Goal: Task Accomplishment & Management: Use online tool/utility

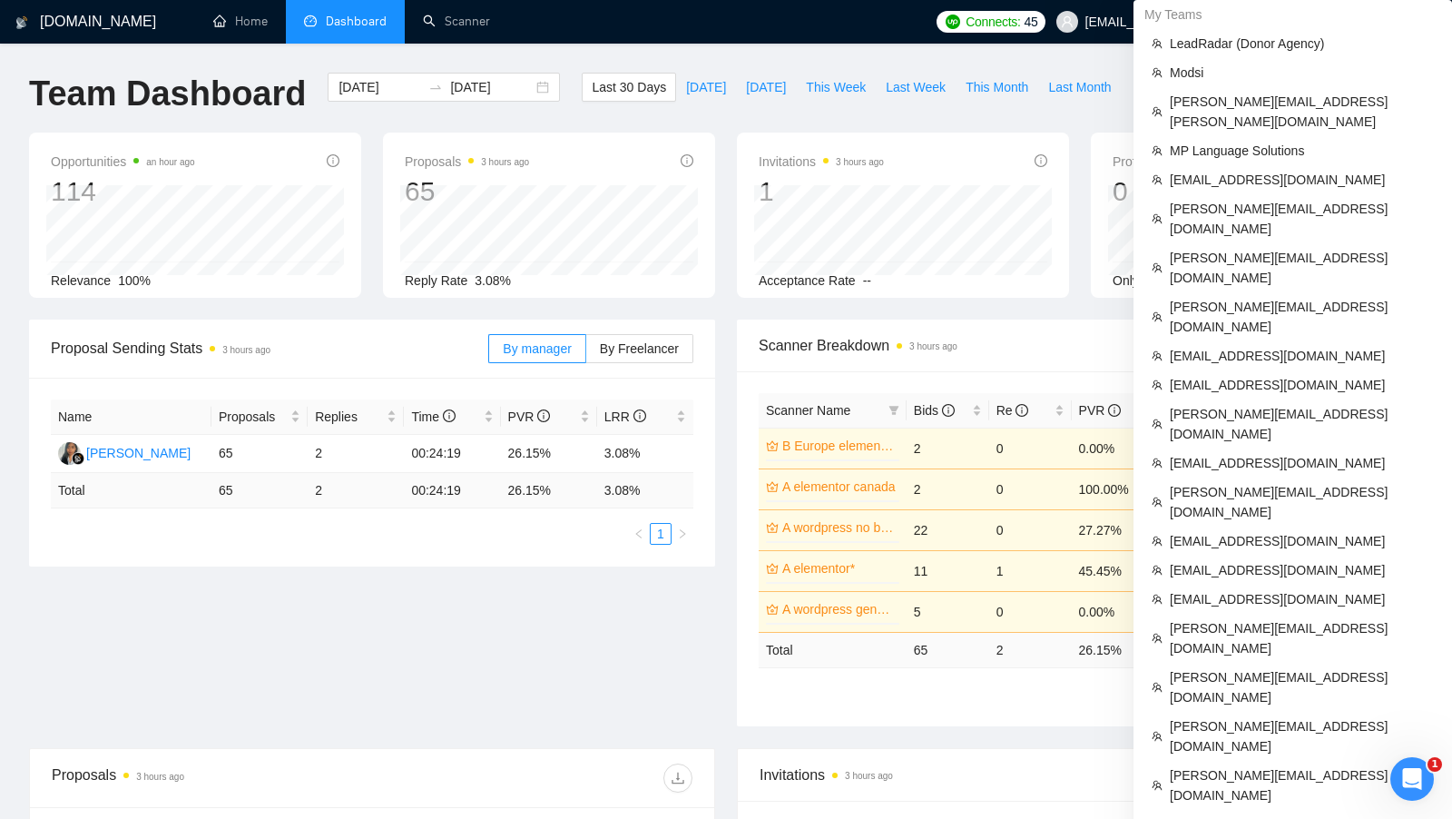
scroll to position [993, 0]
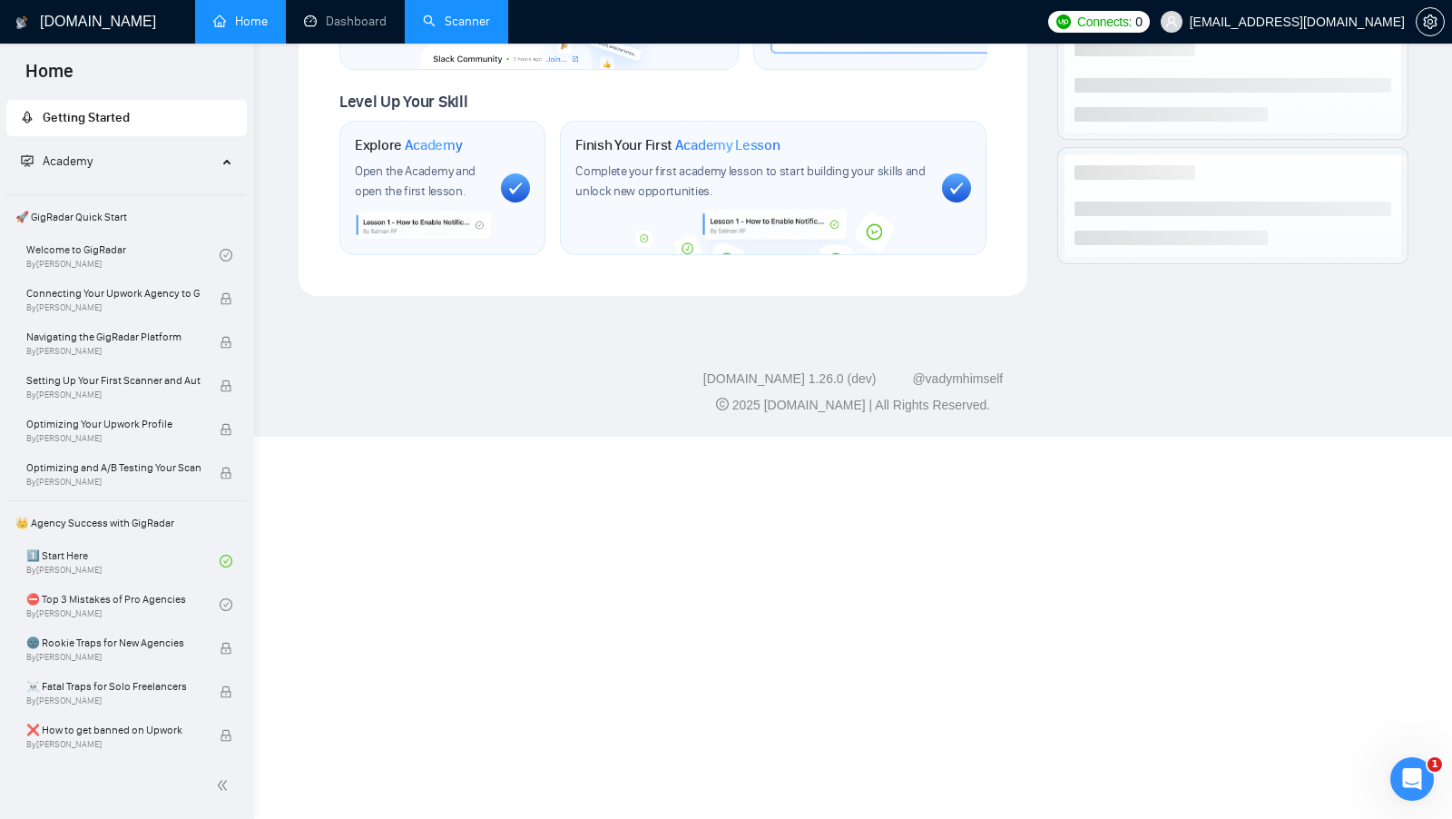
scroll to position [604, 0]
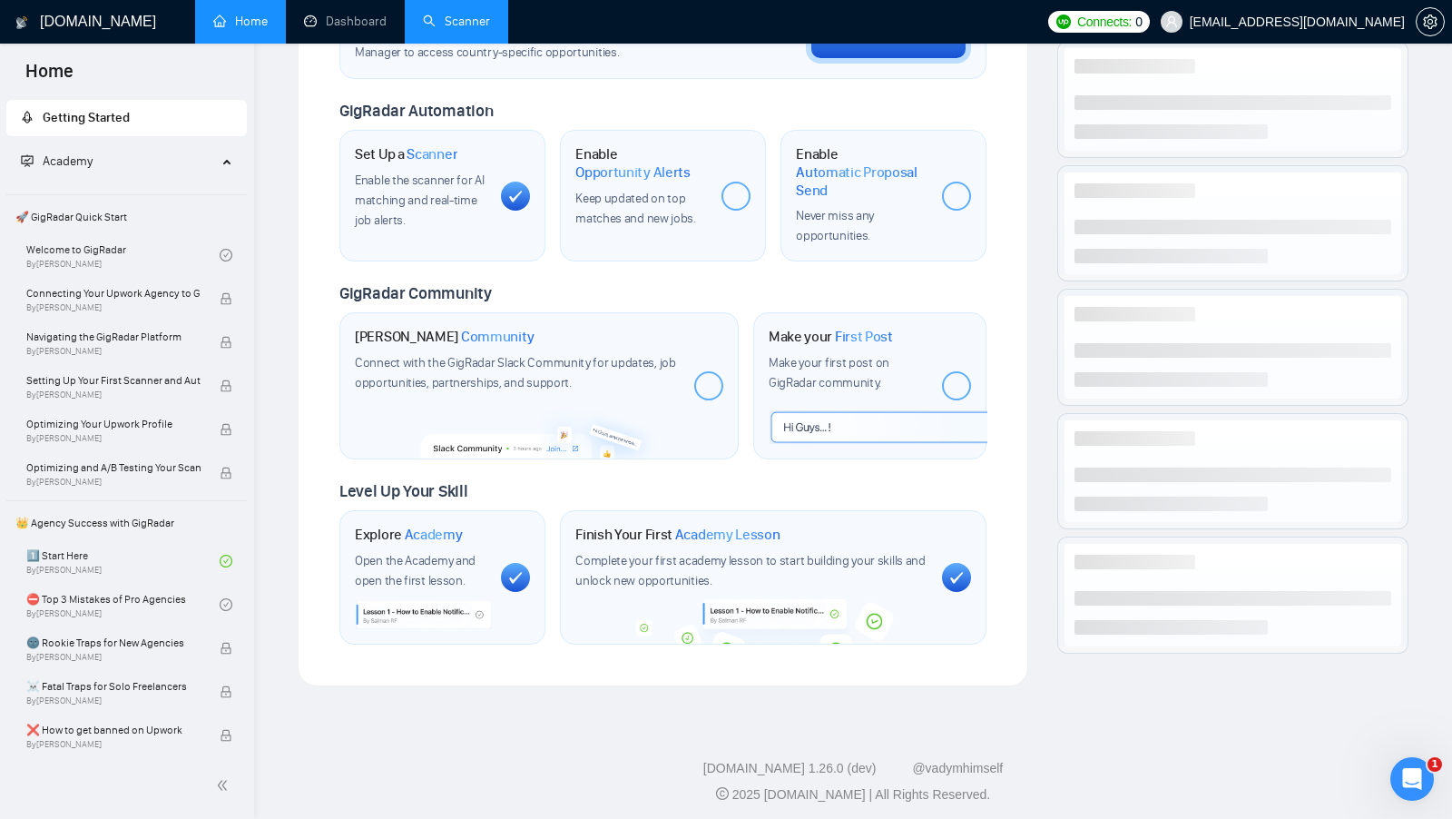
click at [445, 27] on link "Scanner" at bounding box center [456, 21] width 67 height 15
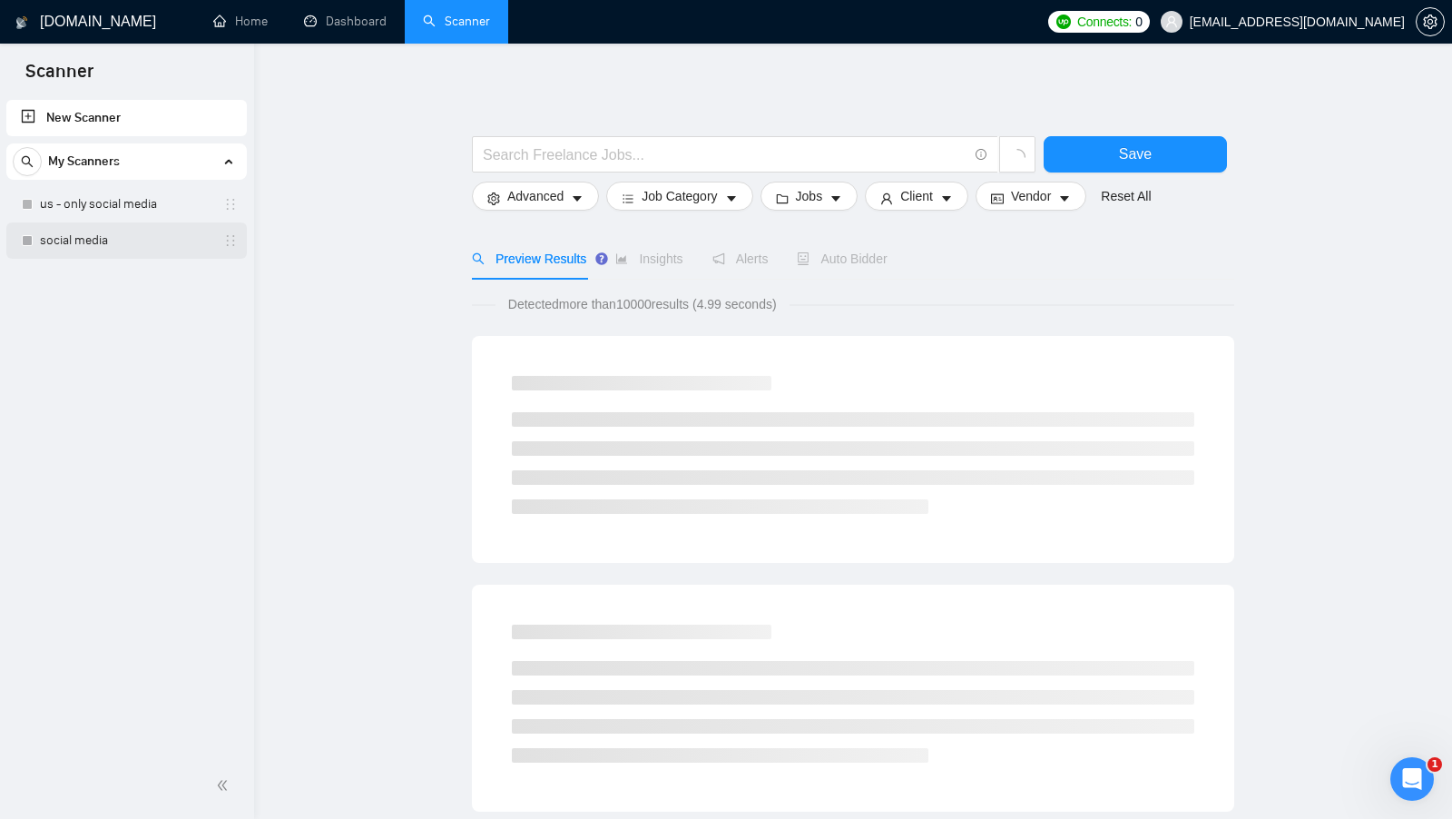
click at [146, 238] on link "social media" at bounding box center [126, 240] width 172 height 36
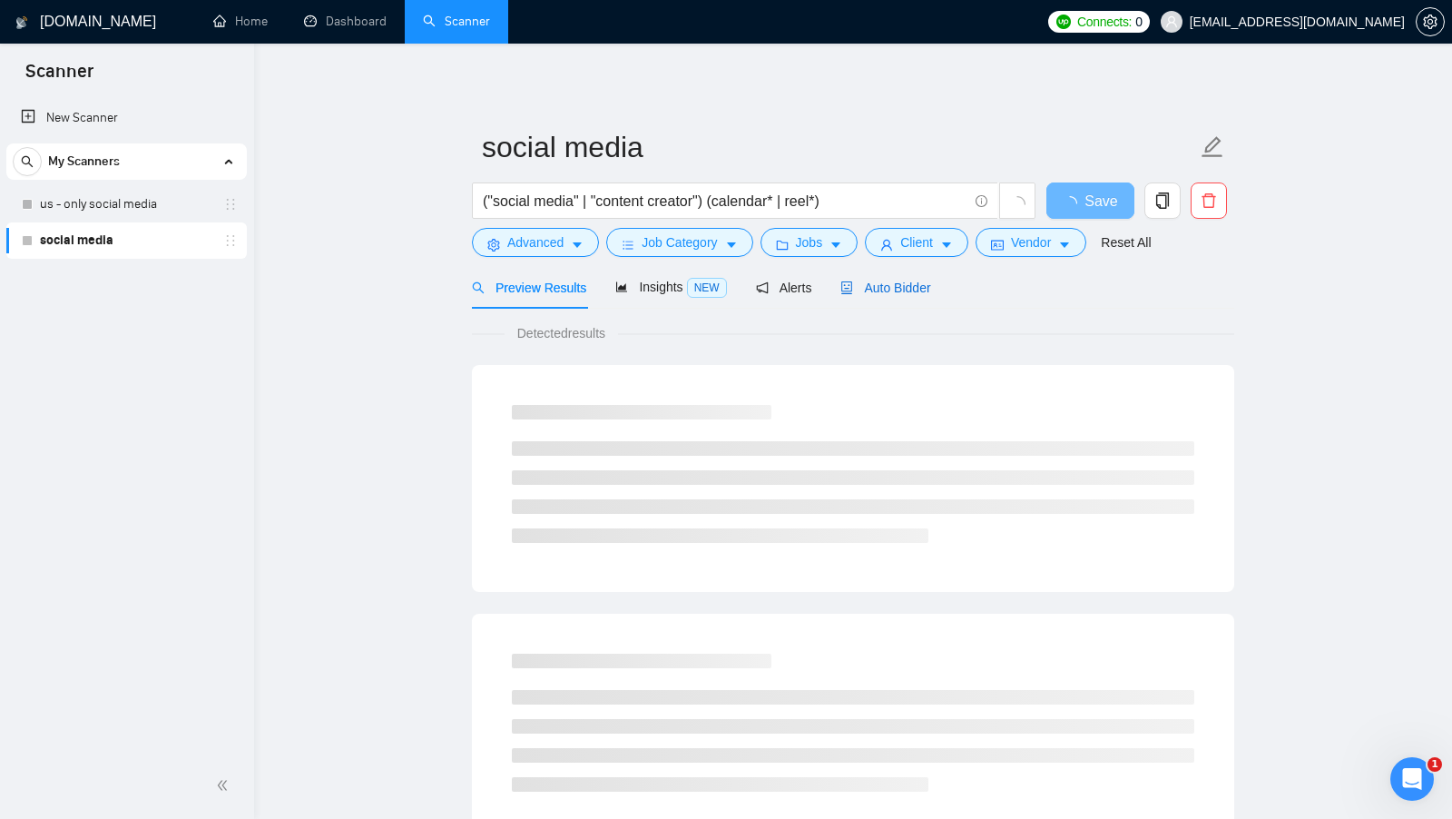
click at [929, 288] on span "Auto Bidder" at bounding box center [885, 287] width 90 height 15
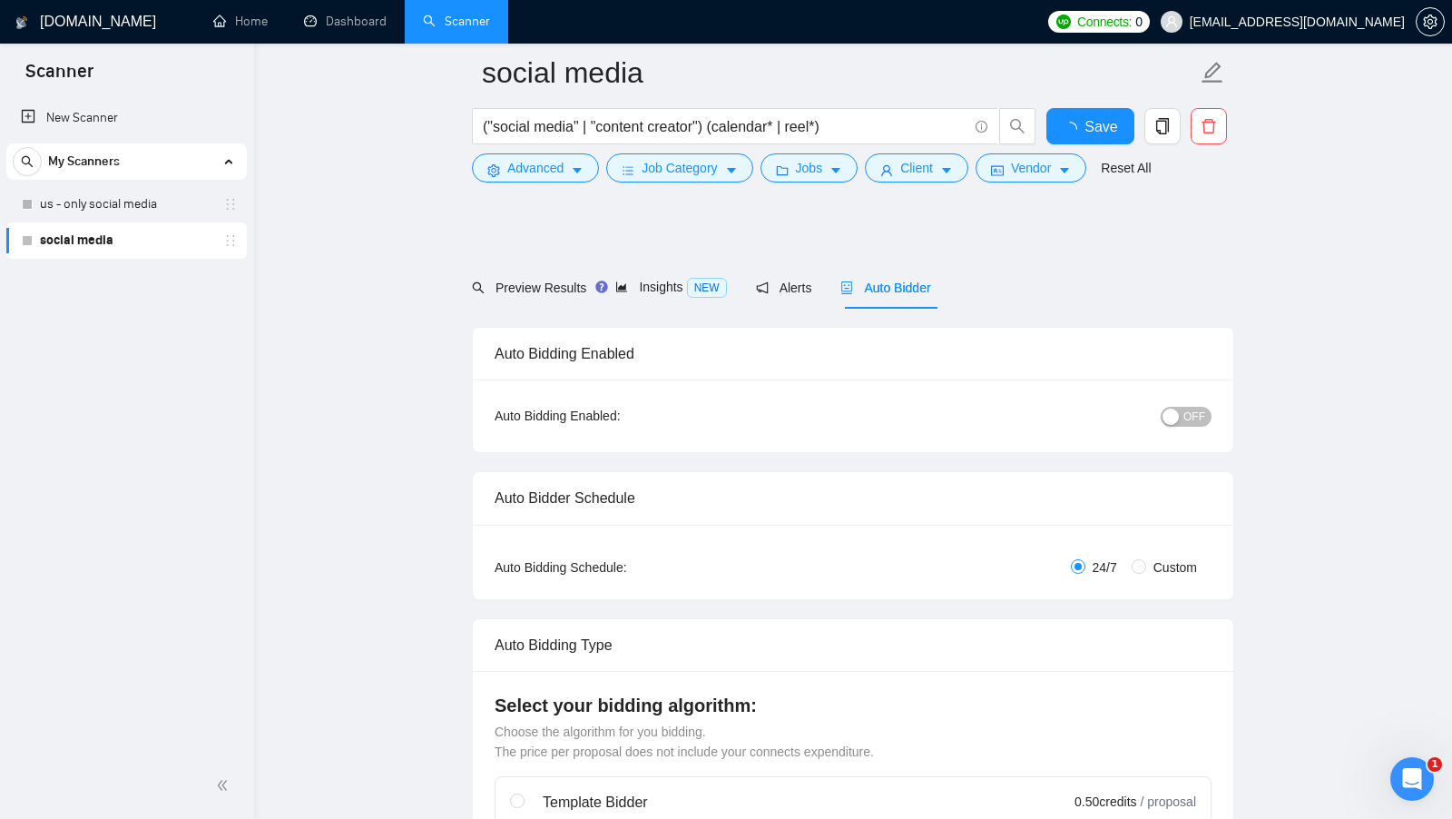
scroll to position [690, 0]
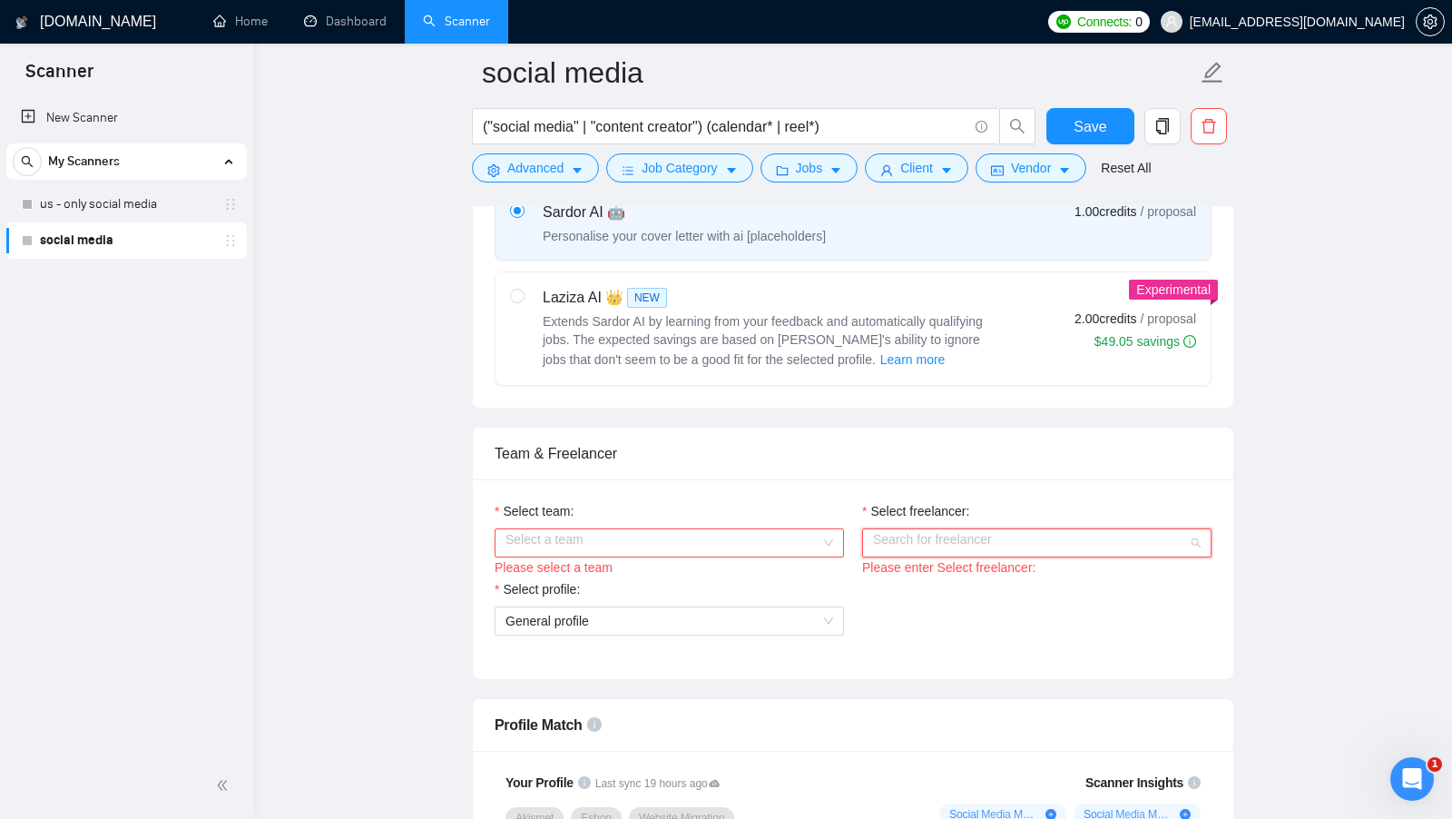
click at [957, 529] on input "Select freelancer:" at bounding box center [1030, 542] width 315 height 27
click at [776, 540] on input "Select team:" at bounding box center [663, 542] width 315 height 27
click at [708, 555] on div "Lunar Marketing" at bounding box center [668, 569] width 349 height 29
click at [893, 529] on input "Select freelancer:" at bounding box center [1030, 542] width 315 height 27
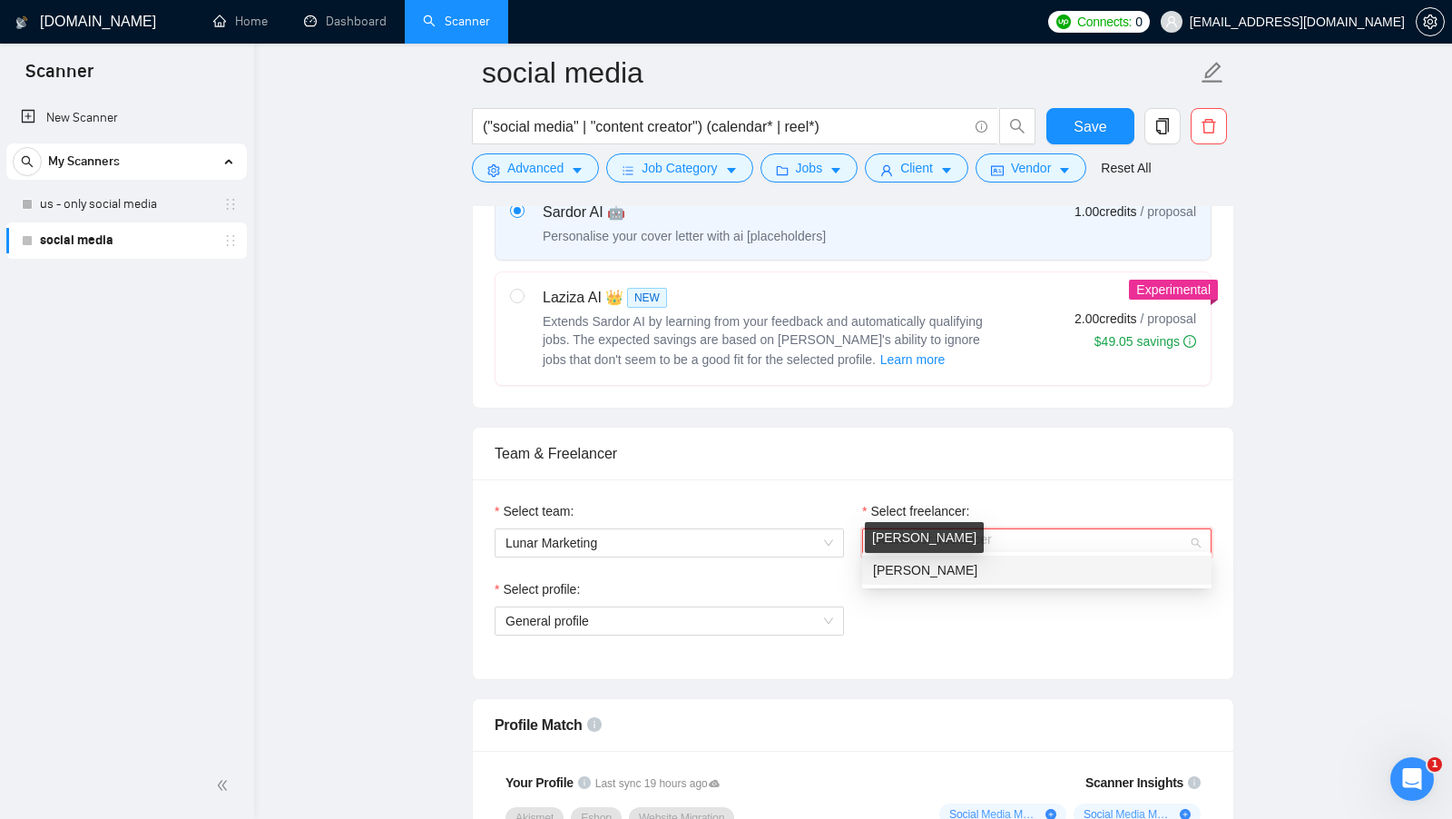
click at [897, 566] on span "[PERSON_NAME]" at bounding box center [925, 570] width 104 height 15
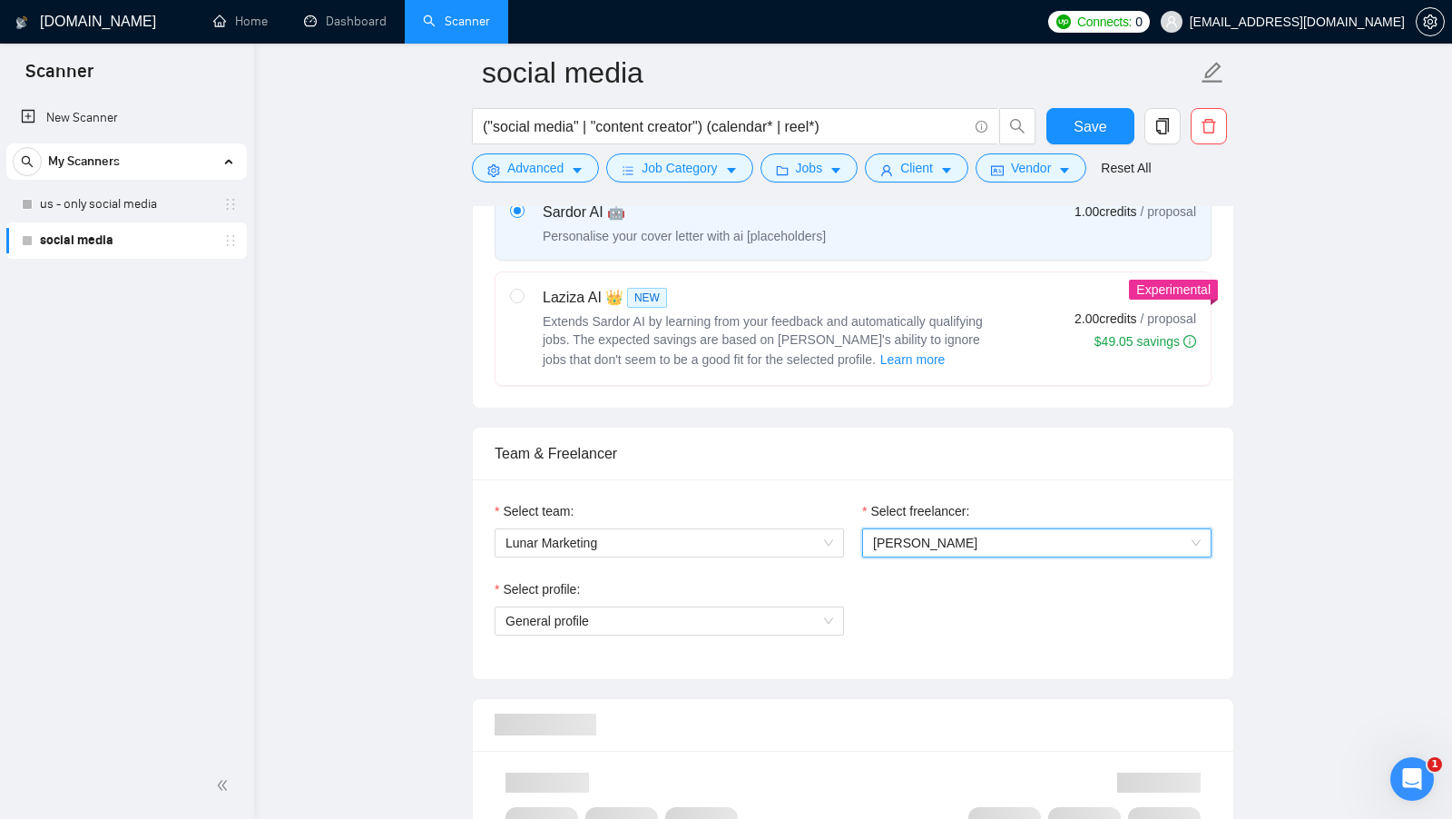
click at [871, 632] on div "Select profile: General profile" at bounding box center [853, 618] width 735 height 78
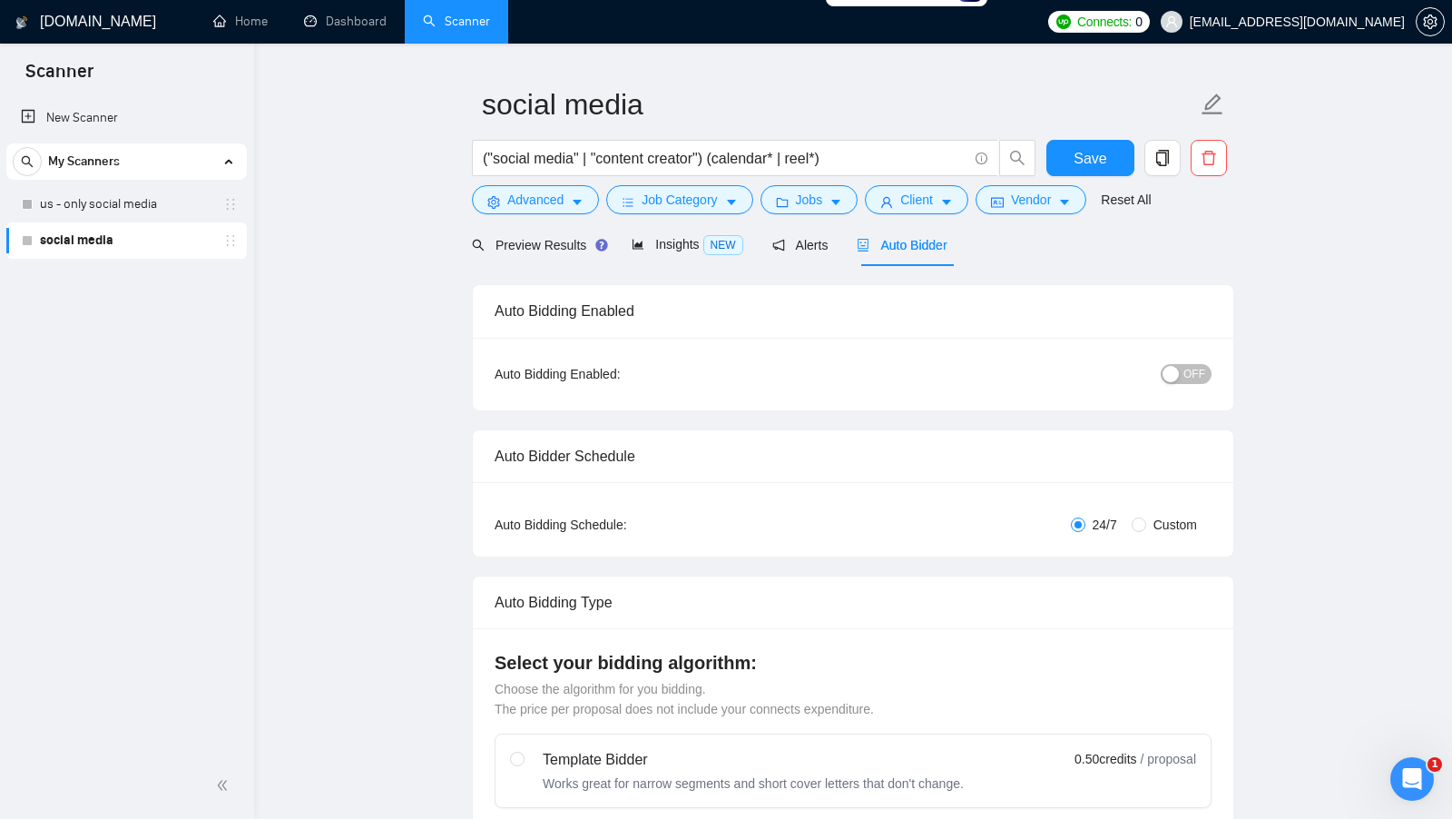
scroll to position [0, 0]
